Goal: Ask a question

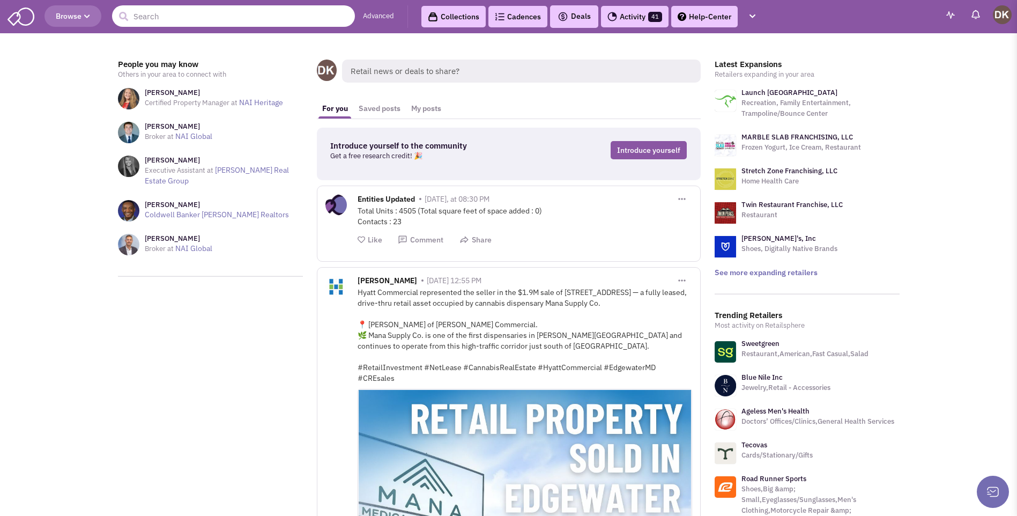
click at [171, 19] on input "text" at bounding box center [233, 15] width 243 height 21
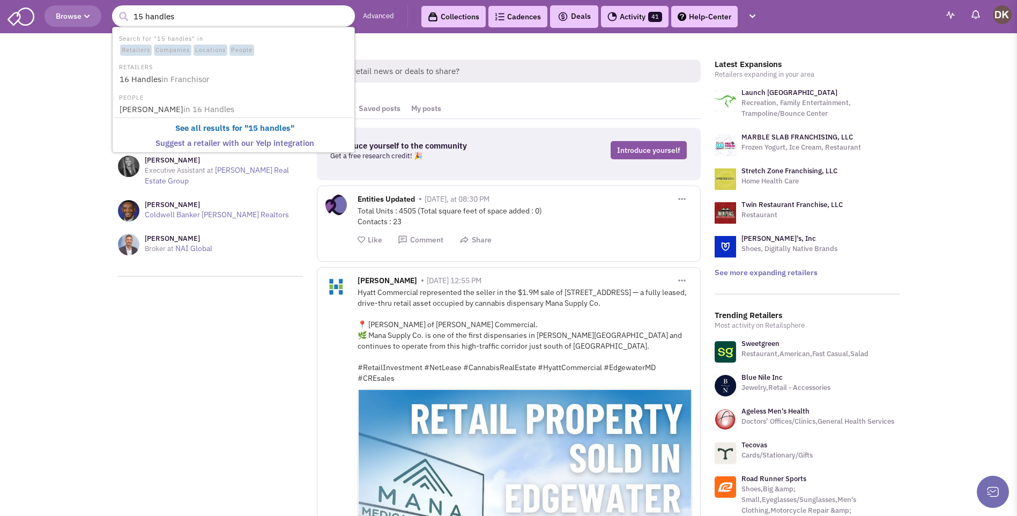
type input "15 handles"
click at [115, 9] on button "submit" at bounding box center [123, 17] width 16 height 16
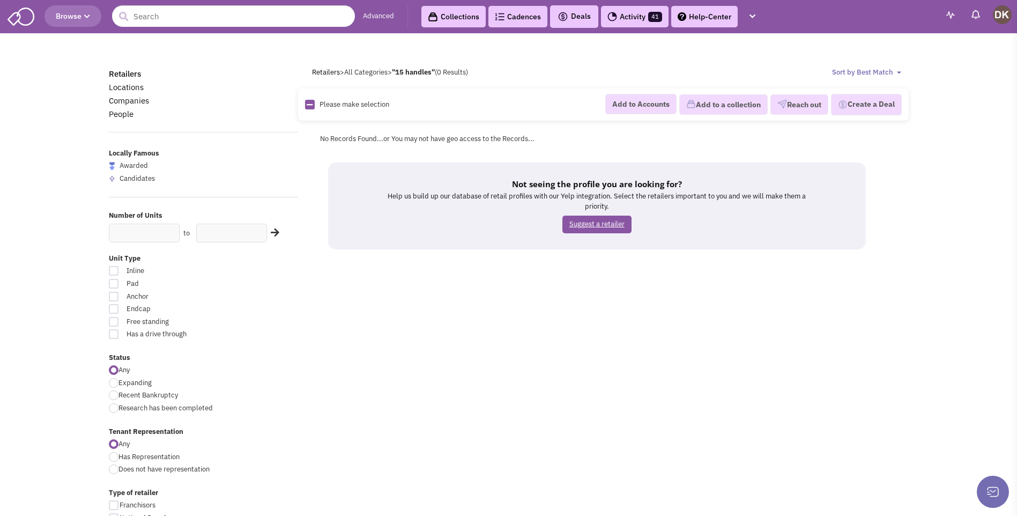
click at [595, 224] on link "Suggest a retailer" at bounding box center [597, 225] width 69 height 18
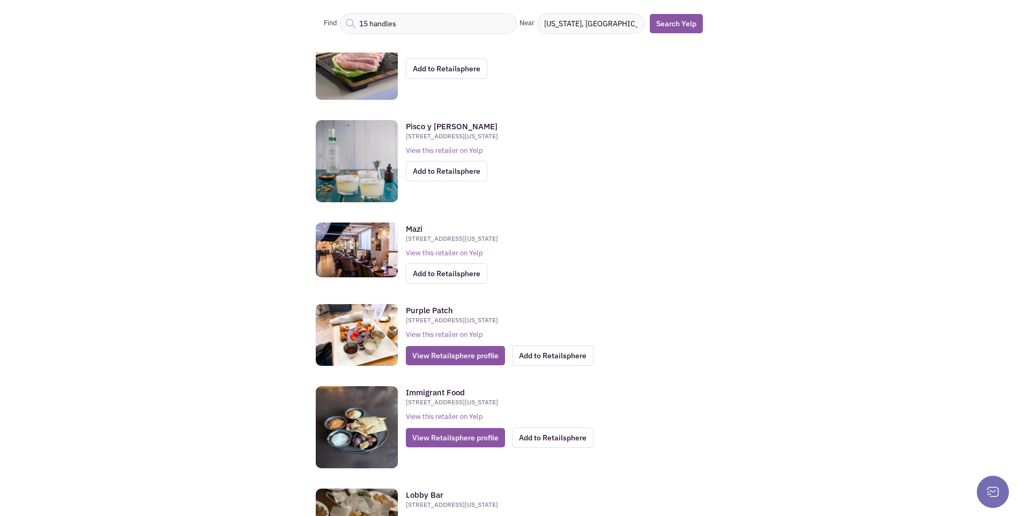
scroll to position [1233, 0]
